Goal: Find specific page/section

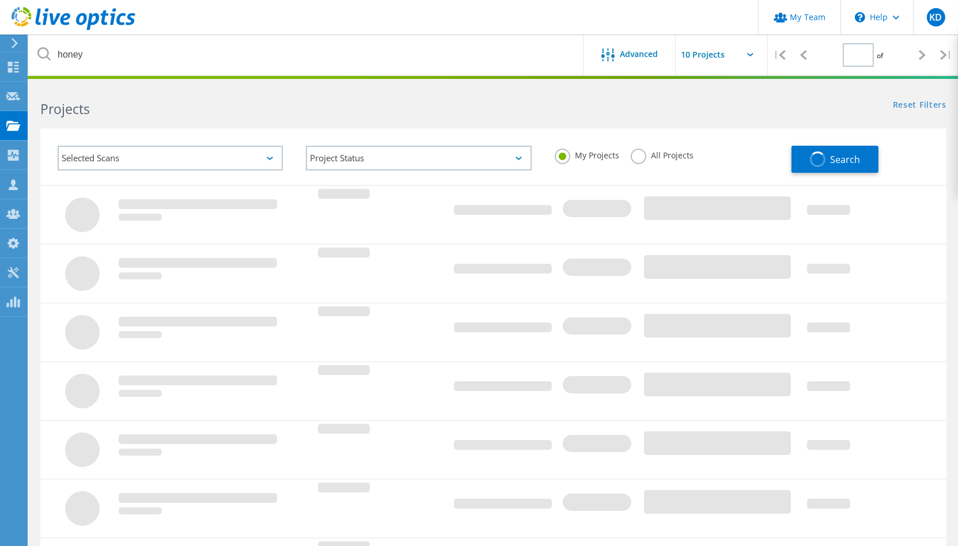
type input "1"
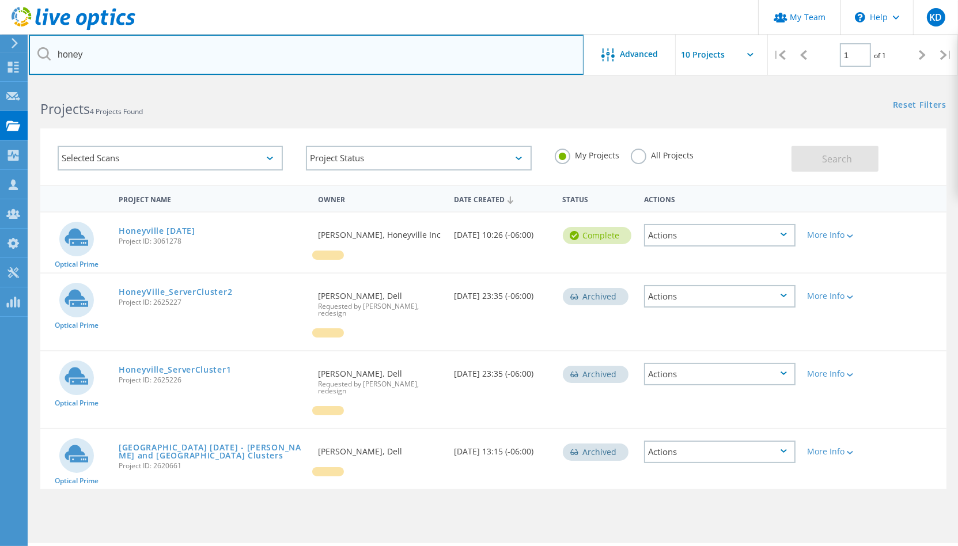
drag, startPoint x: 138, startPoint y: 55, endPoint x: 324, endPoint y: 92, distance: 188.9
click at [99, 63] on input "honey" at bounding box center [306, 55] width 555 height 40
type input "h"
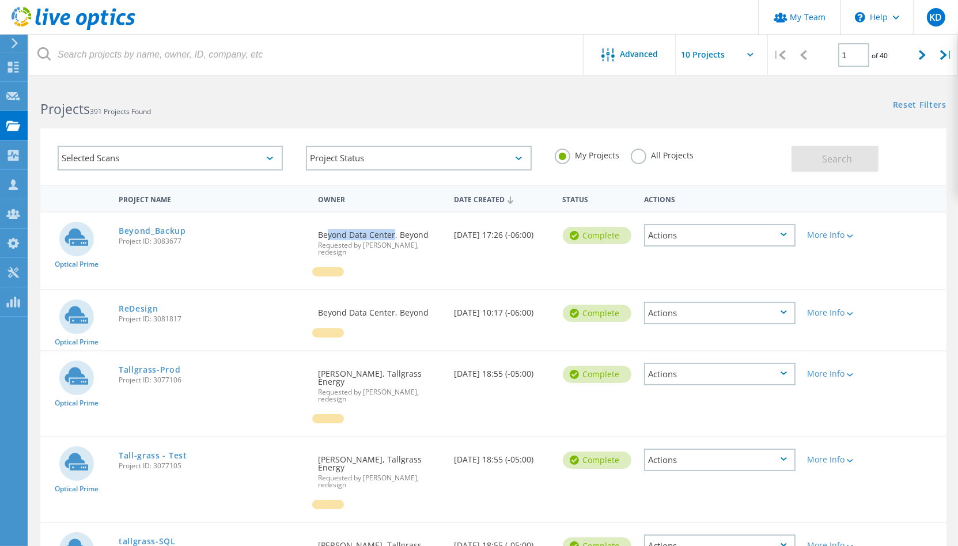
drag, startPoint x: 320, startPoint y: 234, endPoint x: 388, endPoint y: 233, distance: 68.0
click at [388, 233] on div "Requested By Beyond Data Center, Beyond Requested by [PERSON_NAME], redesign" at bounding box center [380, 239] width 136 height 55
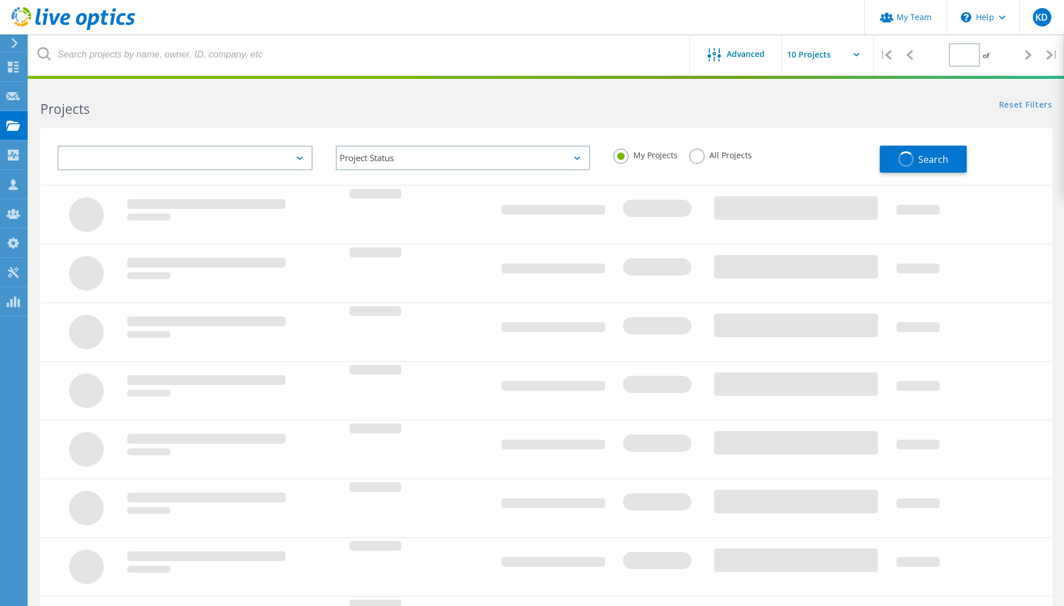
type input "1"
